Goal: Contribute content

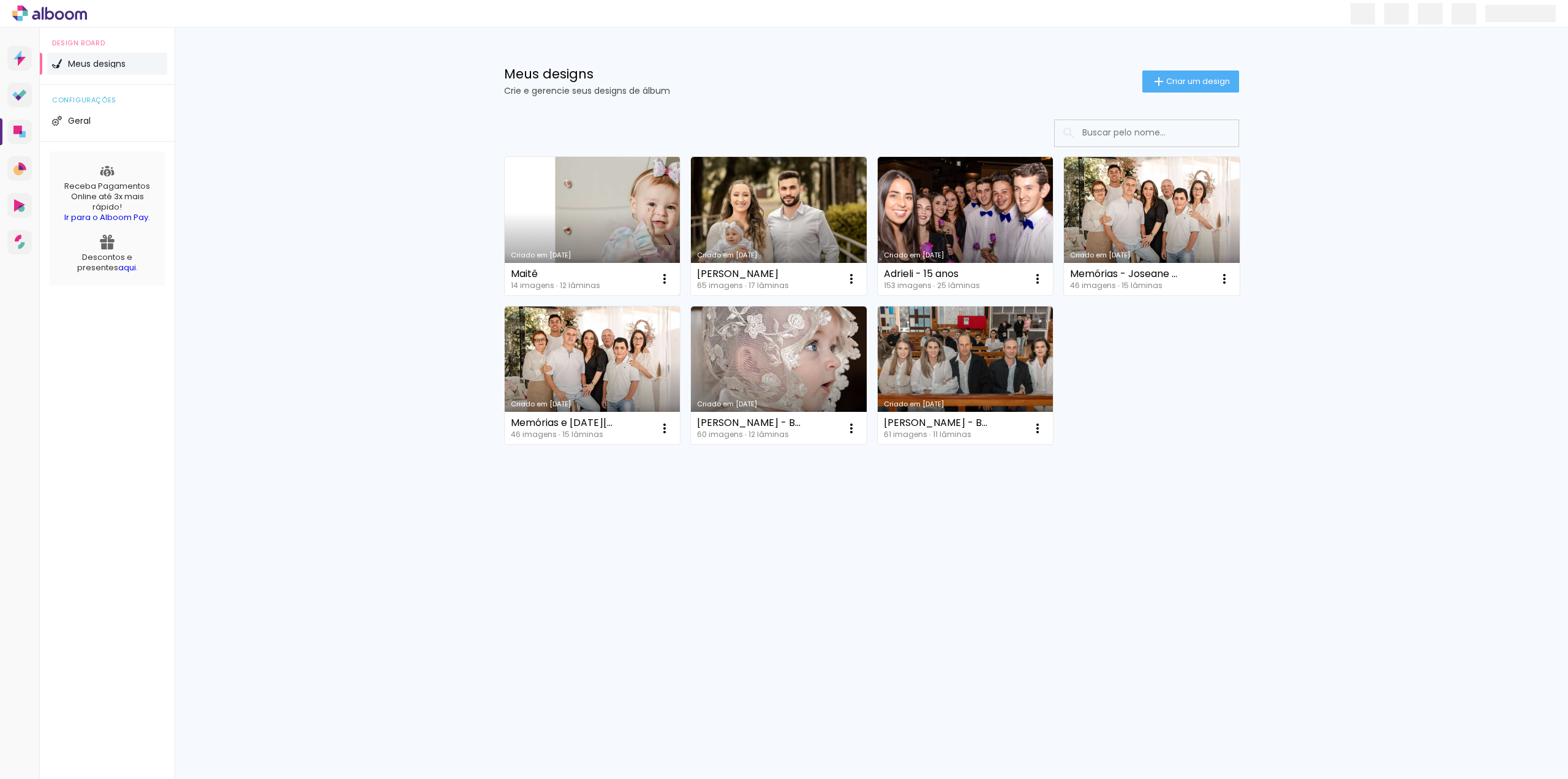
click at [652, 192] on link "Criado em 09/07/25" at bounding box center [593, 226] width 176 height 138
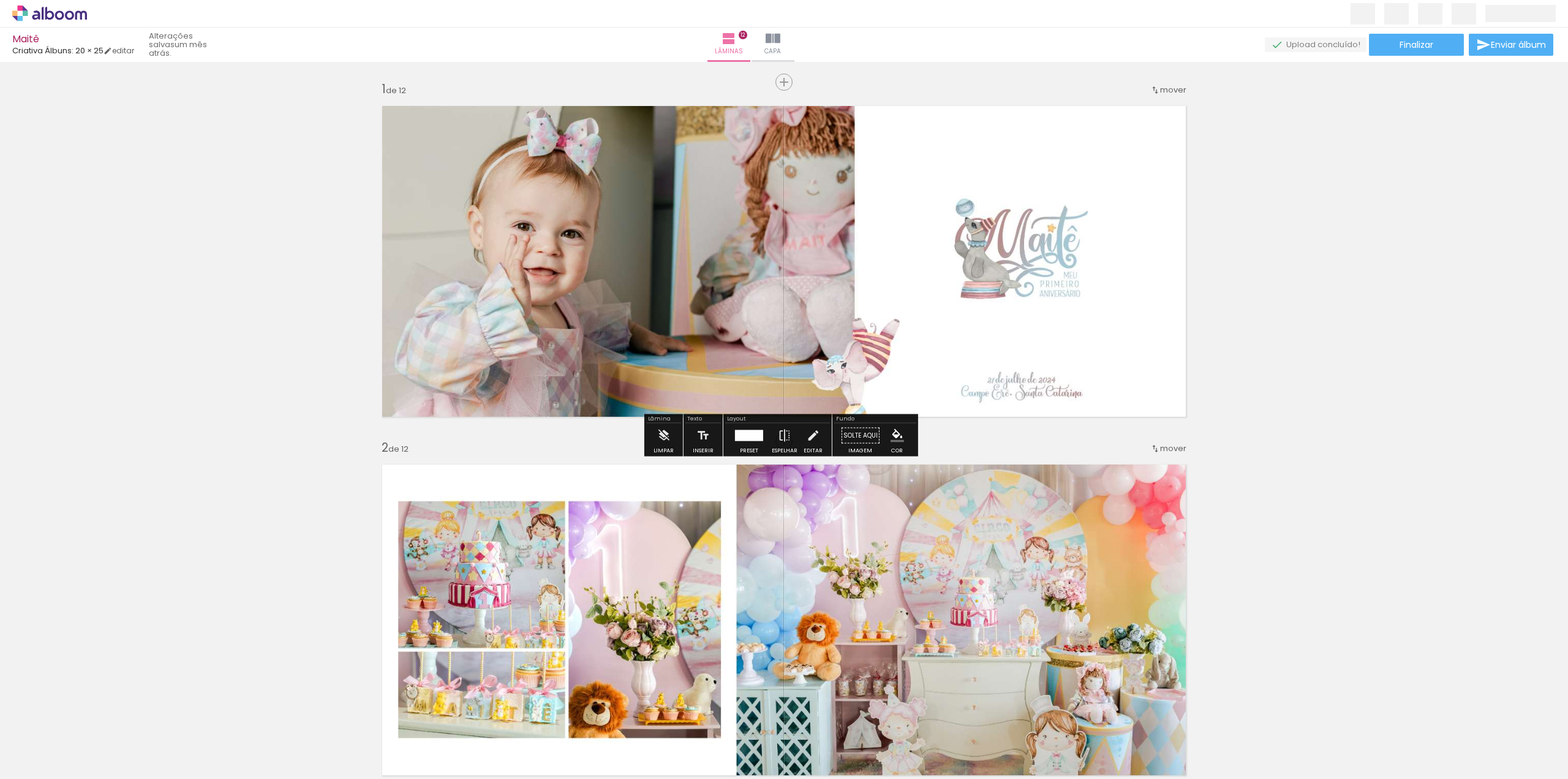
click at [781, 46] on iron-icon at bounding box center [773, 38] width 15 height 15
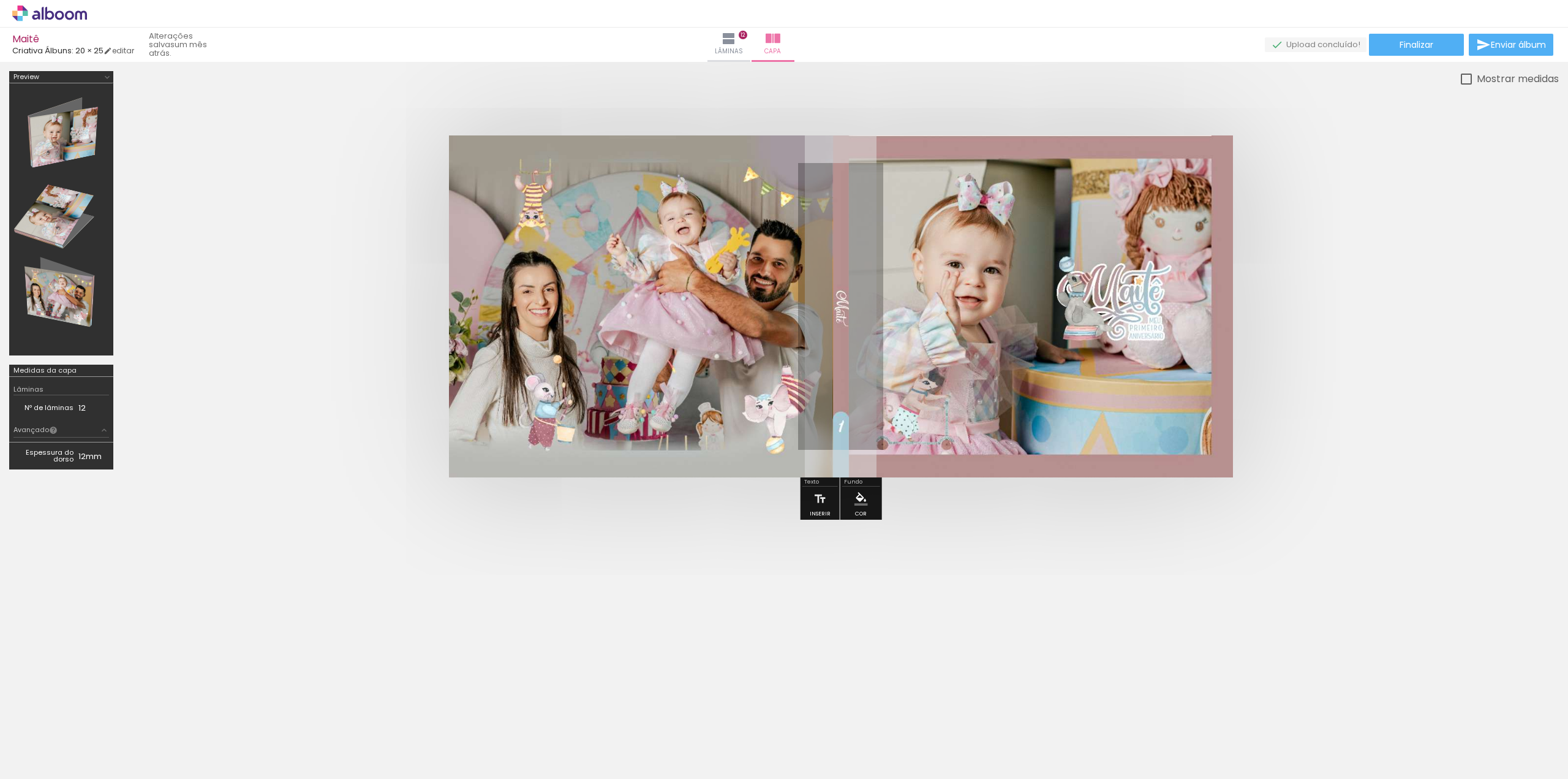
click at [54, 294] on div at bounding box center [61, 220] width 95 height 264
